Goal: Complete application form

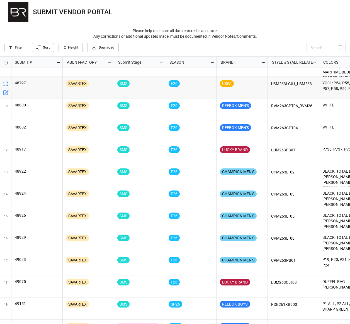
scroll to position [264, 347]
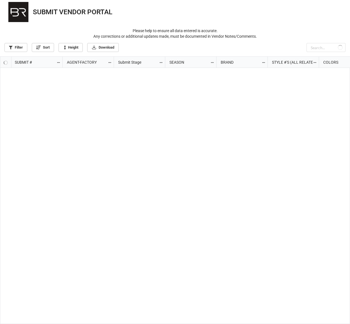
scroll to position [264, 347]
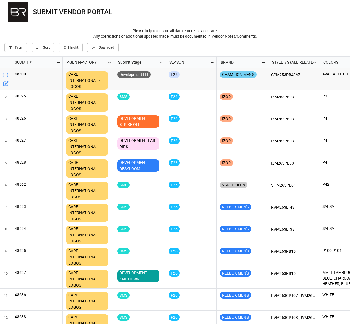
scroll to position [264, 347]
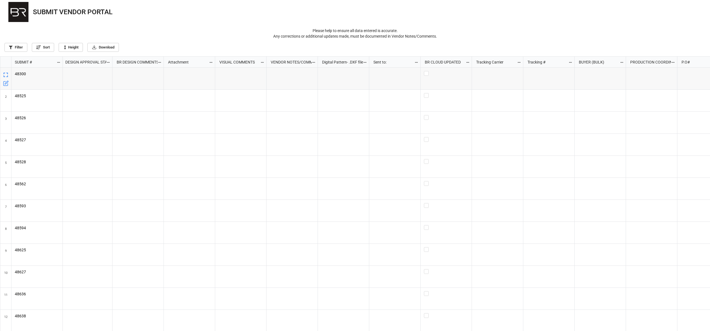
click at [229, 28] on p "Please help to ensure all data entered is accurate. Any corrections or addition…" at bounding box center [354, 33] width 701 height 11
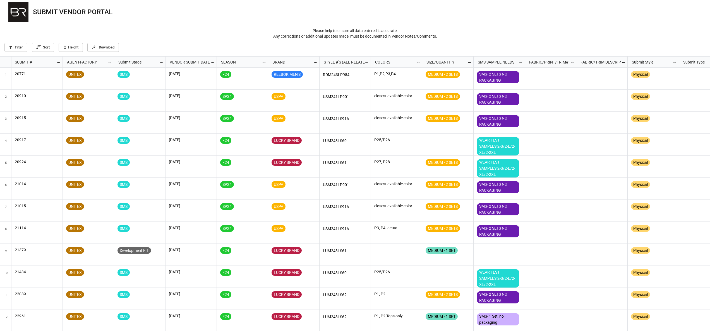
scroll to position [271, 706]
click at [18, 10] on img at bounding box center [18, 12] width 20 height 20
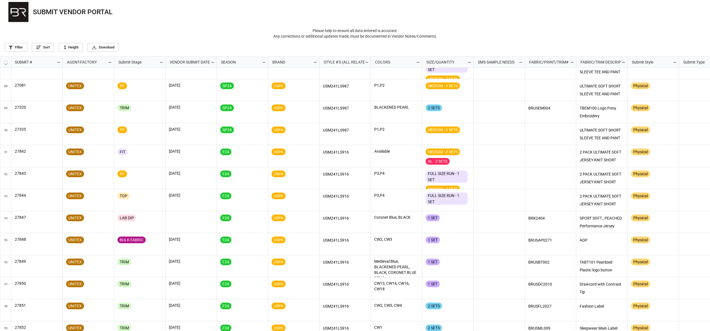
scroll to position [1942, 0]
